Goal: Task Accomplishment & Management: Manage account settings

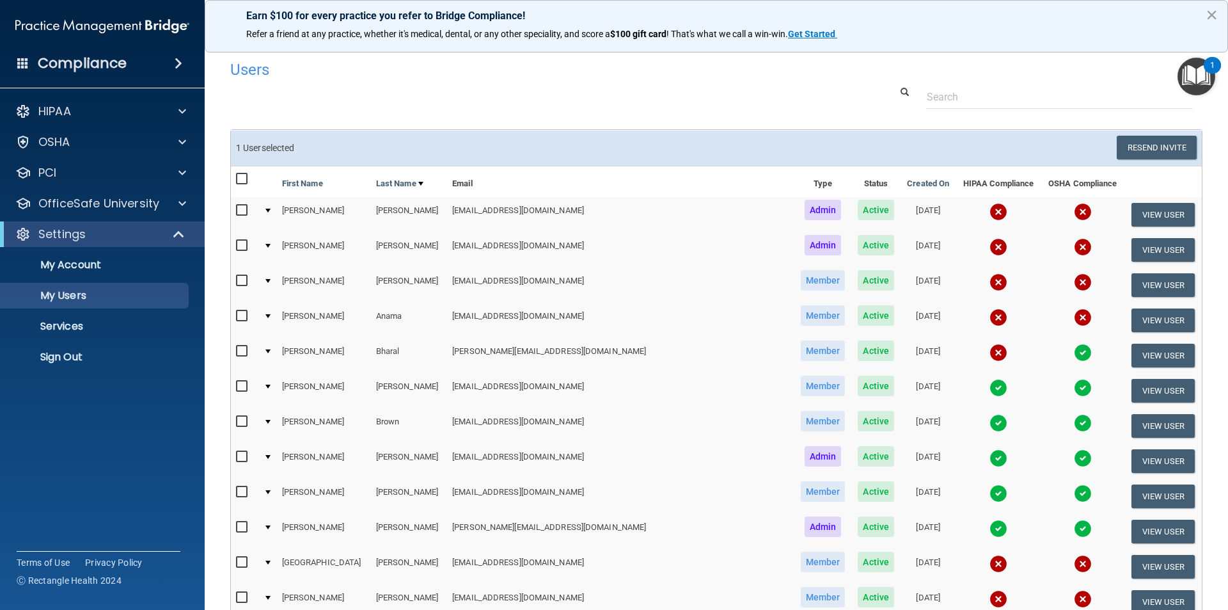
select select "20"
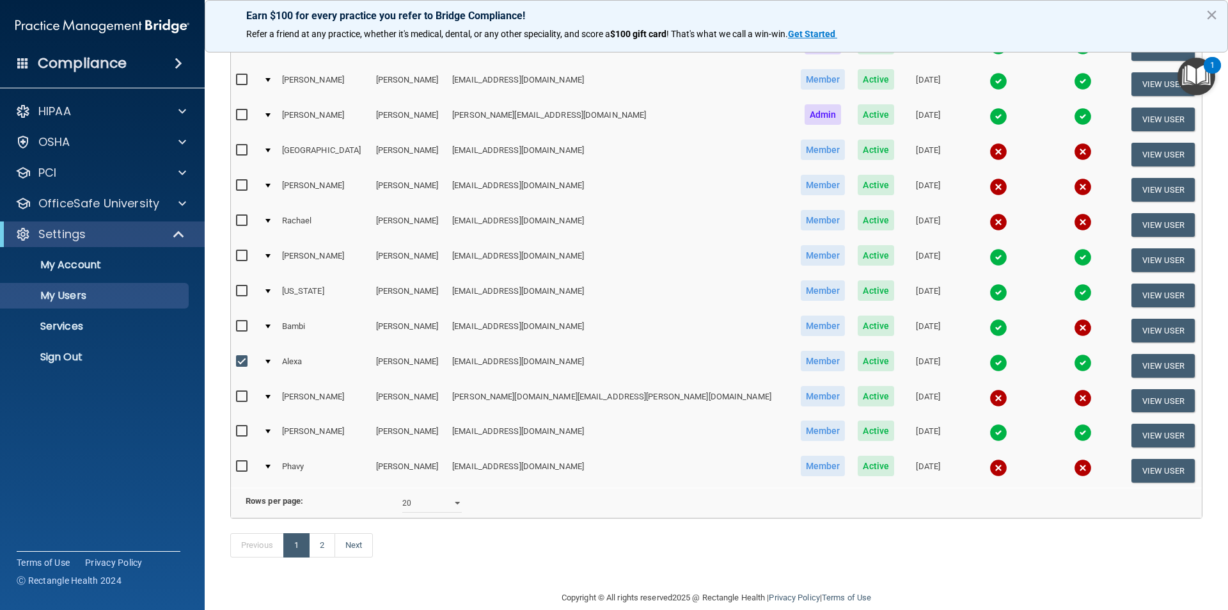
scroll to position [450, 0]
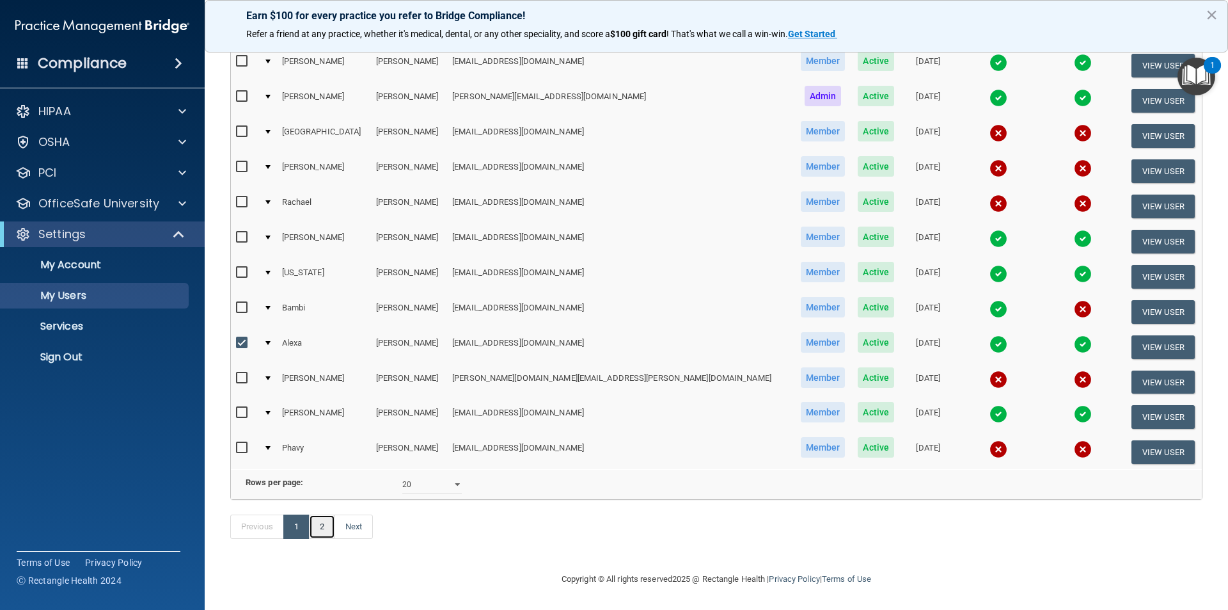
click at [321, 528] on link "2" at bounding box center [322, 526] width 26 height 24
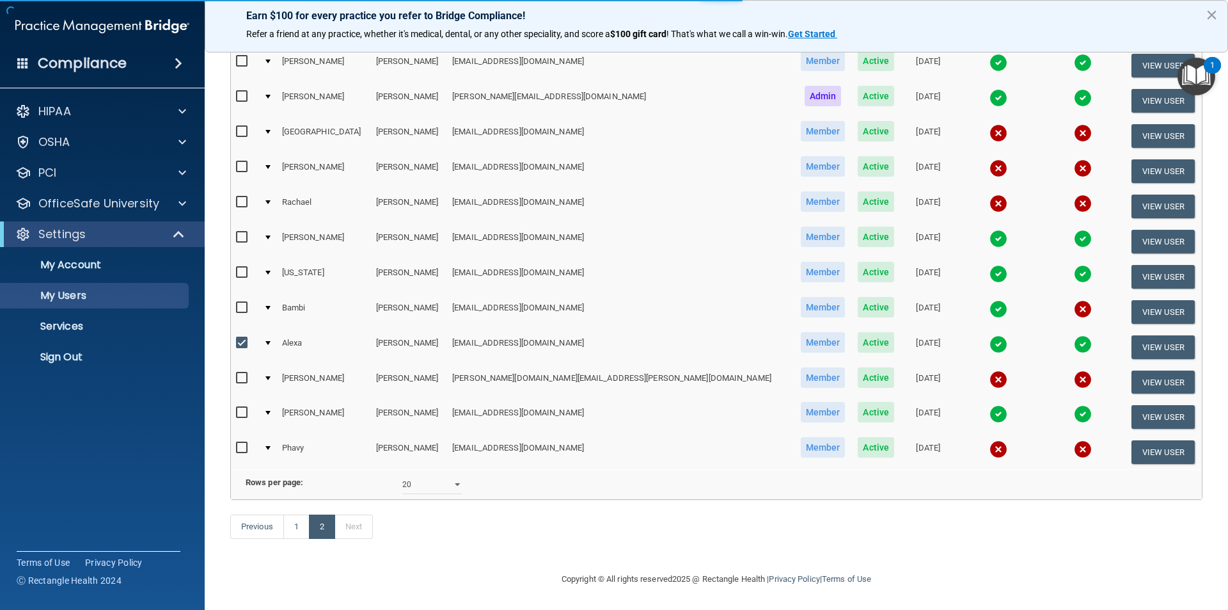
select select "20"
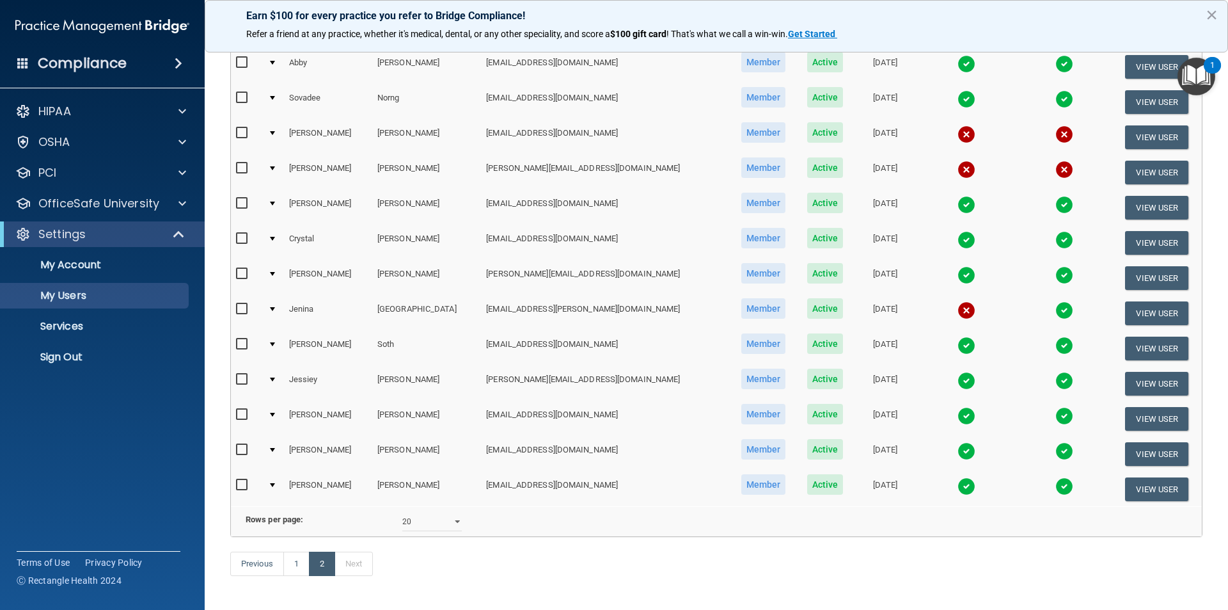
scroll to position [192, 0]
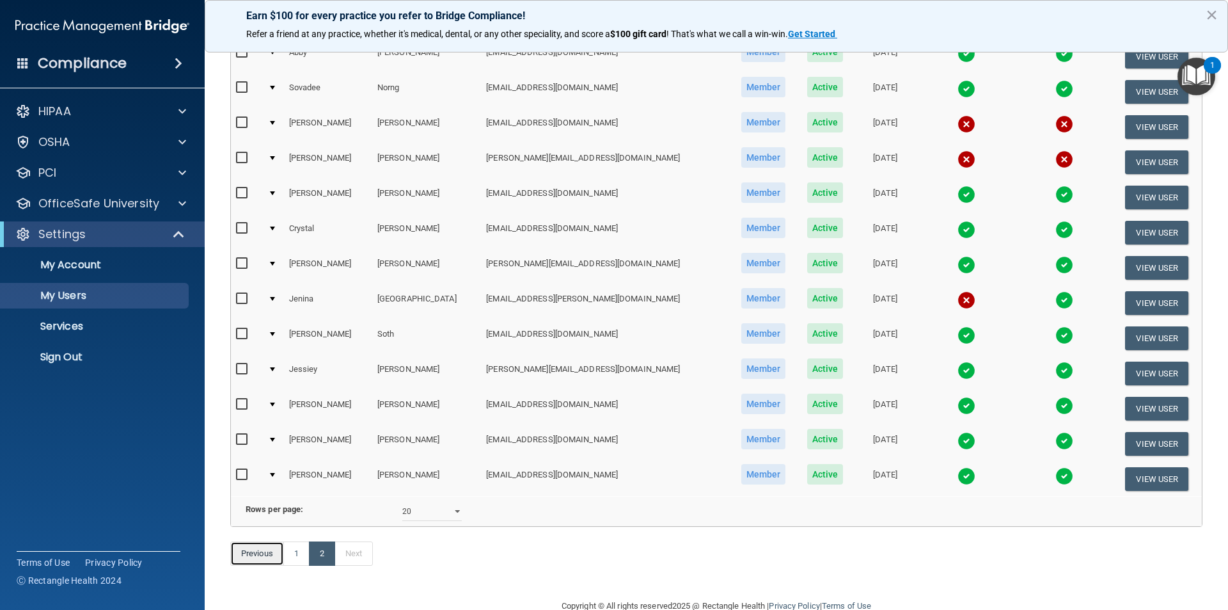
click at [283, 566] on link "Previous" at bounding box center [257, 553] width 54 height 24
select select "20"
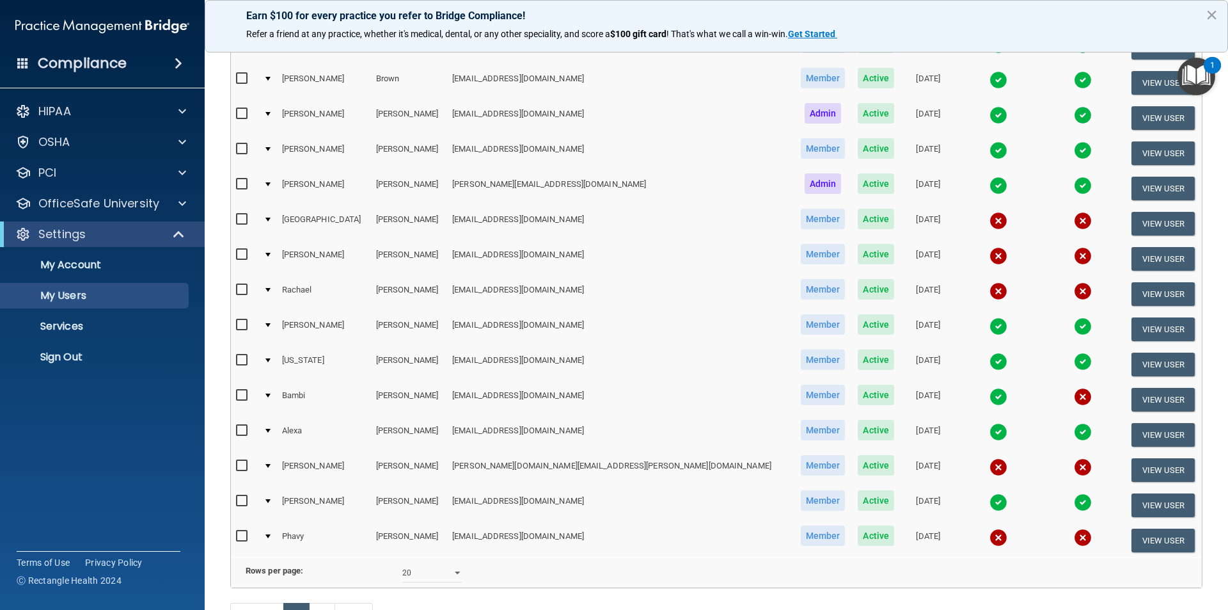
scroll to position [384, 0]
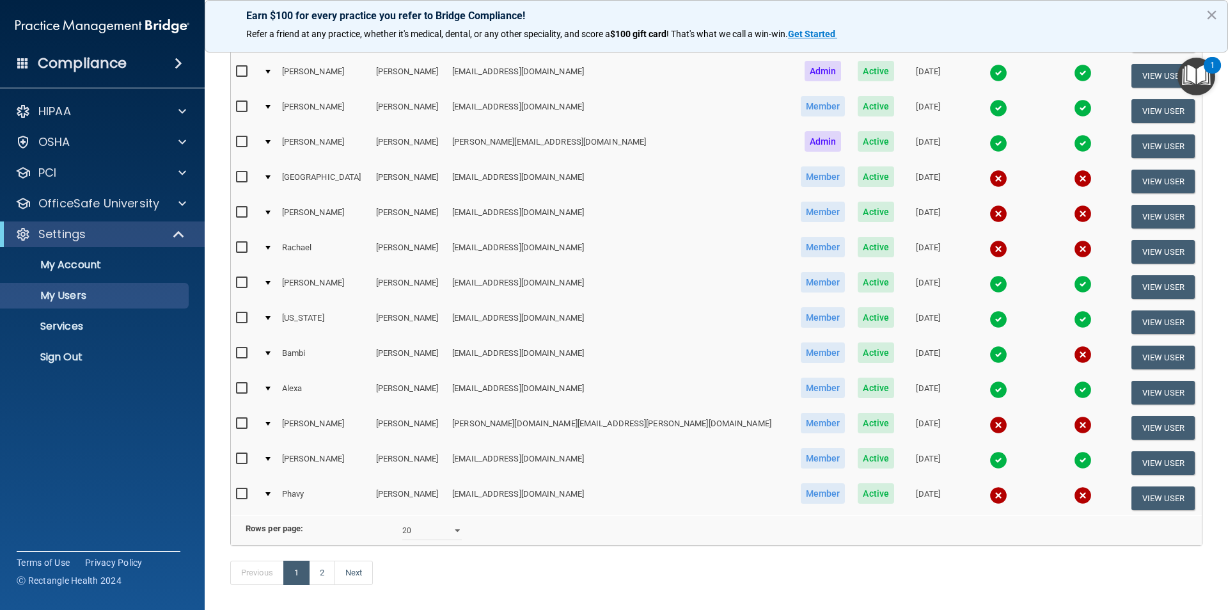
click at [237, 422] on input "checkbox" at bounding box center [243, 423] width 15 height 10
checkbox input "true"
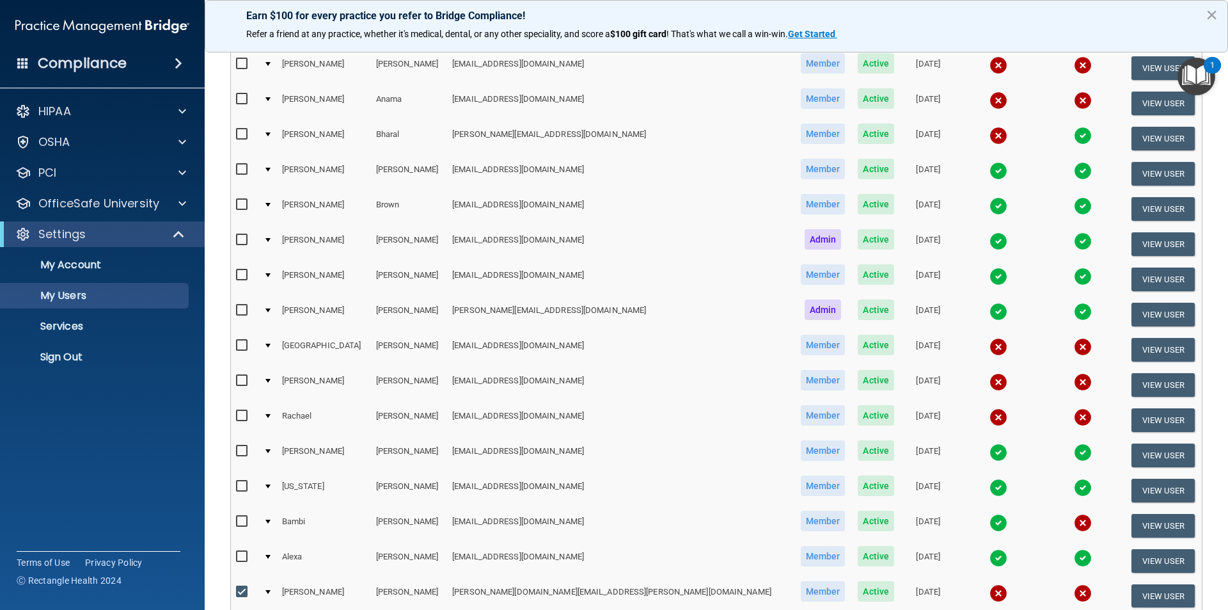
scroll to position [65, 0]
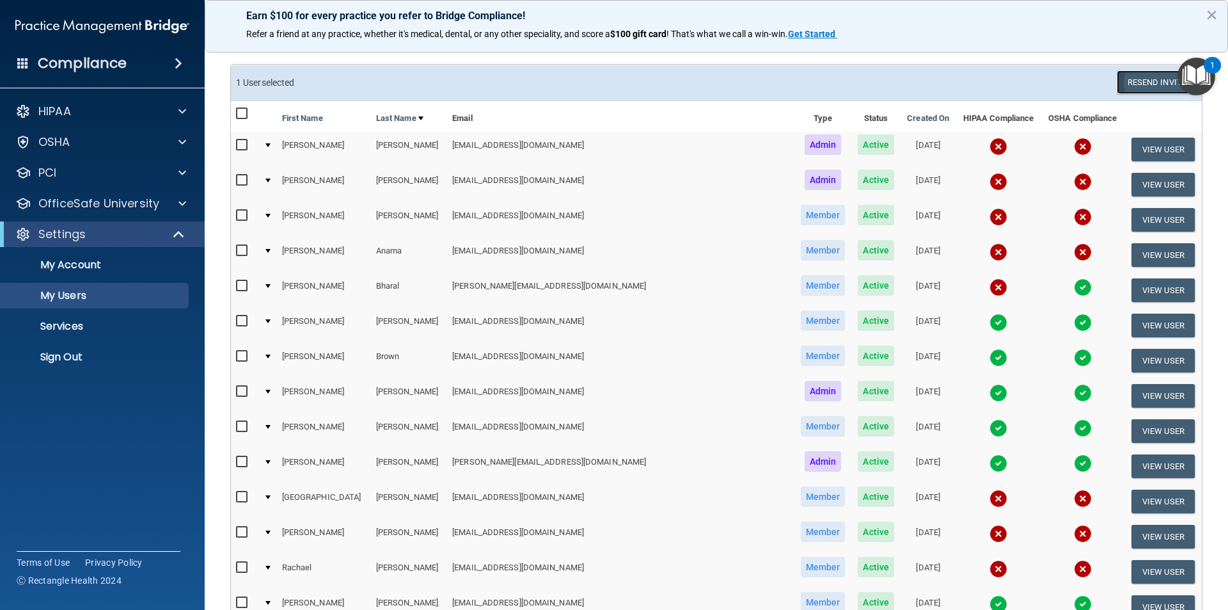
click at [1142, 84] on button "Resend Invite" at bounding box center [1157, 82] width 80 height 24
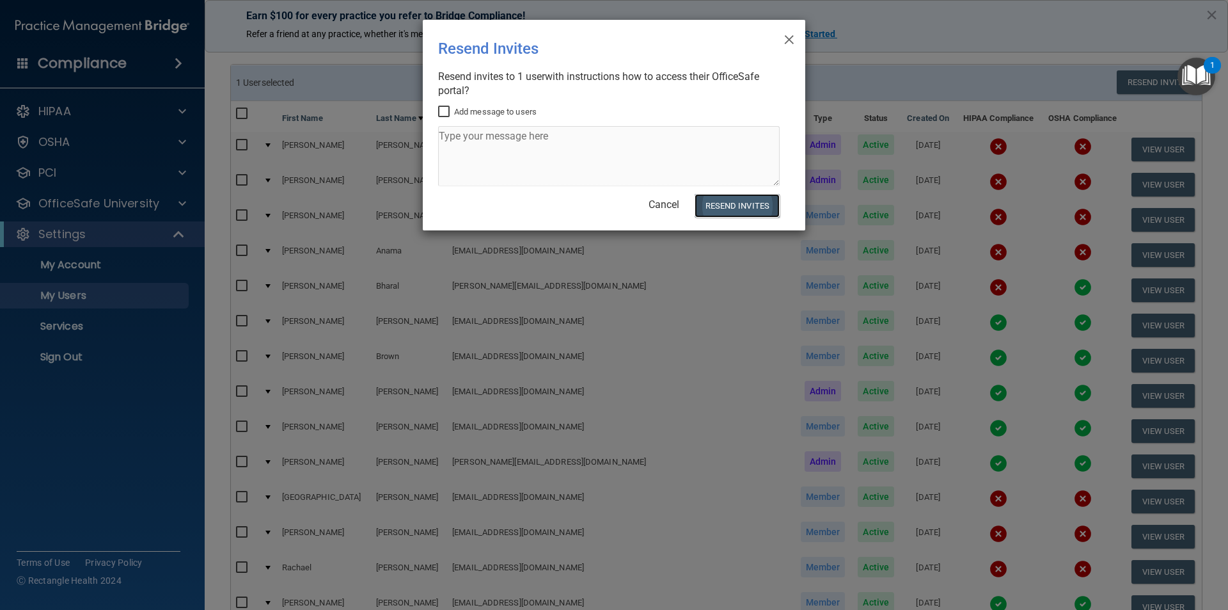
click at [755, 202] on button "Resend Invites" at bounding box center [737, 206] width 85 height 24
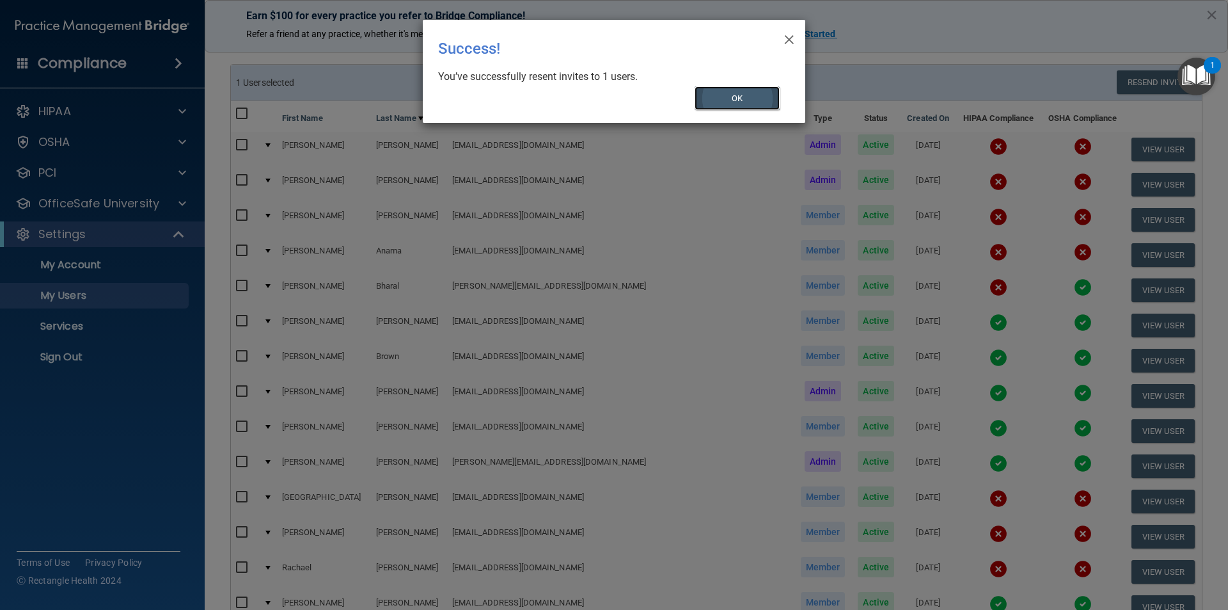
click at [724, 106] on button "OK" at bounding box center [738, 98] width 86 height 24
